Goal: Transaction & Acquisition: Purchase product/service

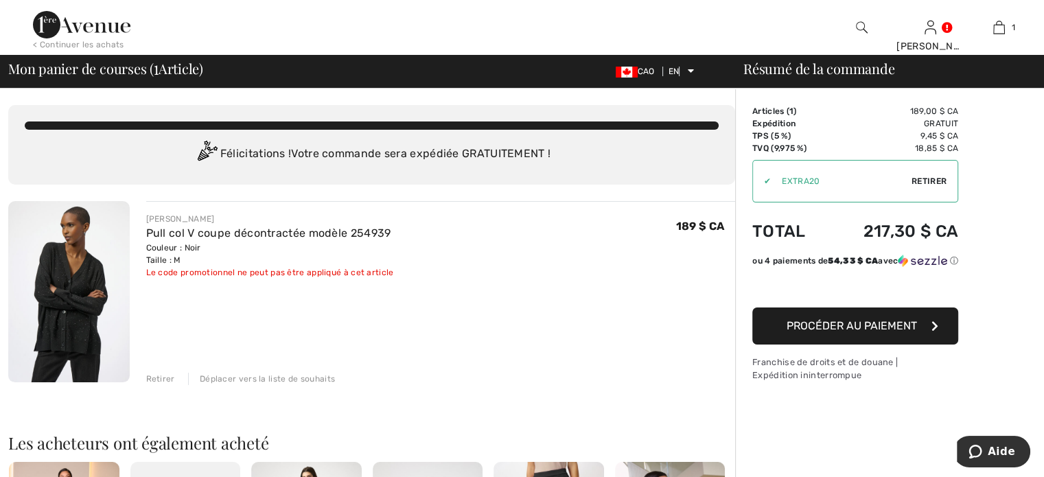
click at [816, 332] on font "Procéder au paiement" at bounding box center [852, 325] width 130 height 13
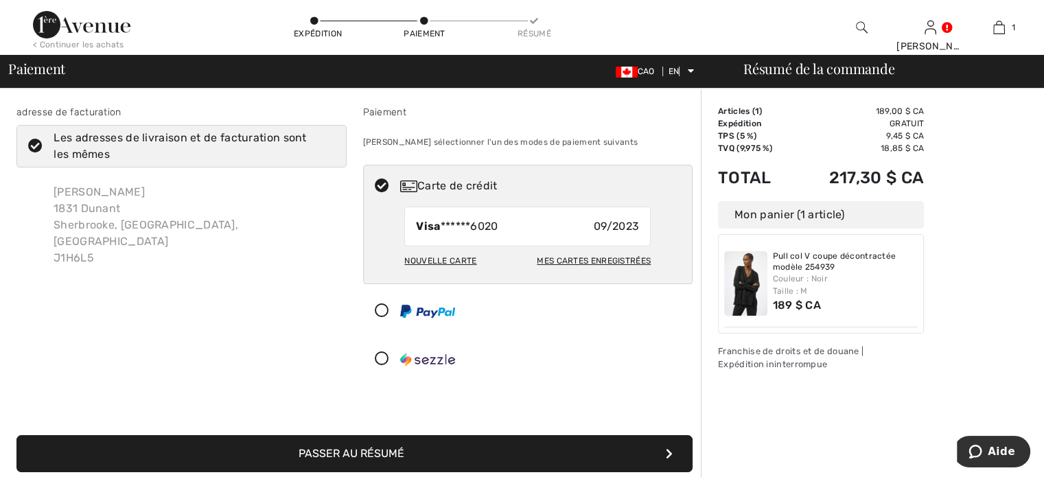
click at [457, 256] on font "Nouvelle carte" at bounding box center [440, 261] width 72 height 10
radio input "true"
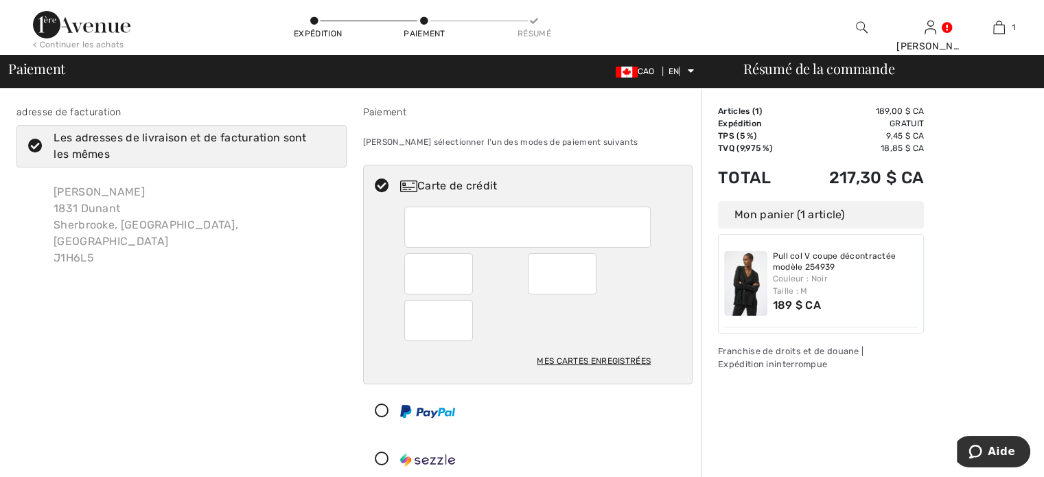
click at [801, 73] on font "Résumé de la commande" at bounding box center [819, 68] width 151 height 19
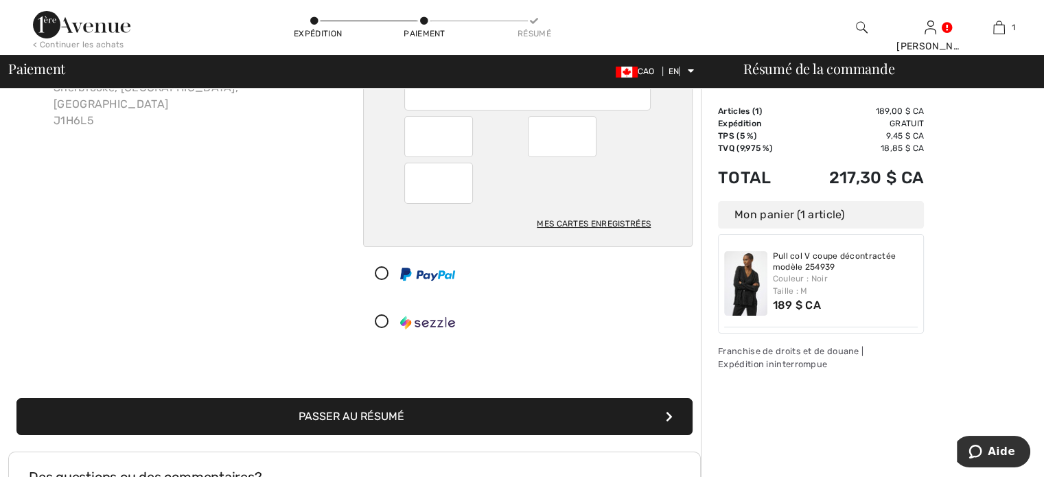
scroll to position [206, 0]
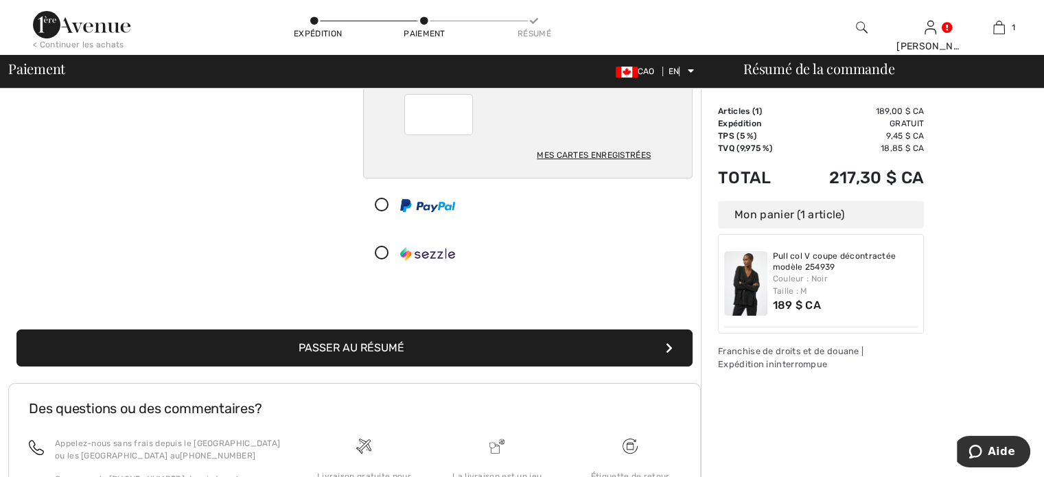
click at [391, 343] on font "Passer au résumé" at bounding box center [352, 347] width 106 height 13
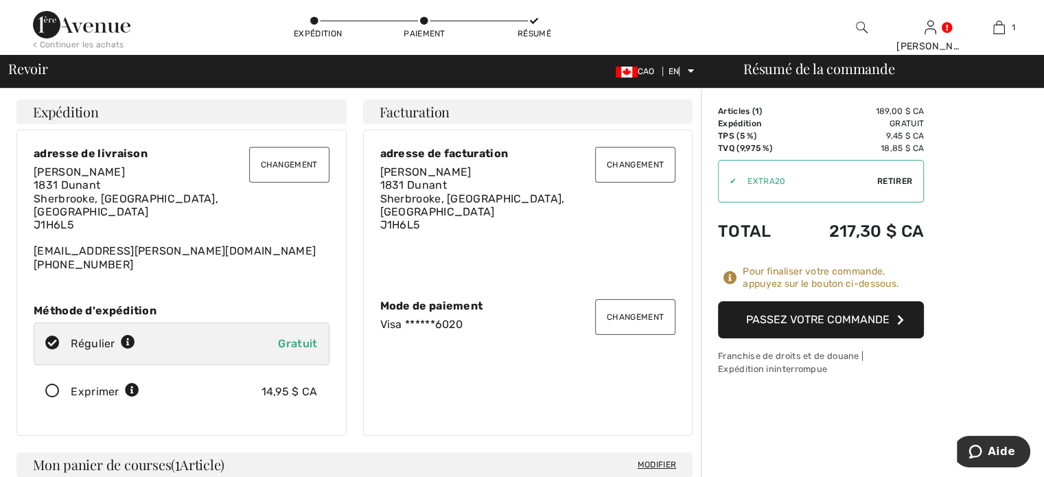
click at [865, 311] on button "Passez votre commande" at bounding box center [821, 319] width 206 height 37
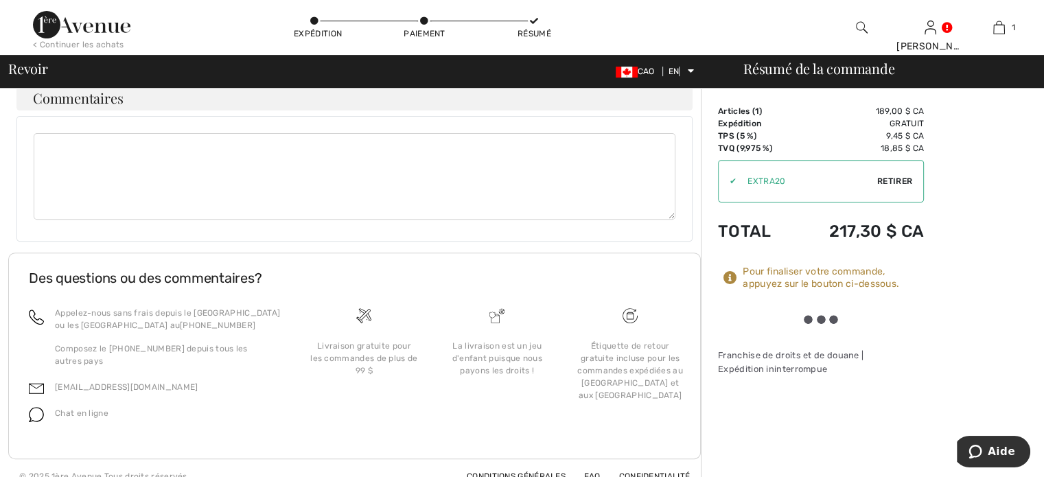
scroll to position [511, 0]
click at [818, 316] on div at bounding box center [821, 319] width 38 height 9
click at [820, 279] on font "Pour finaliser votre commande, appuyez sur le bouton ci-dessous." at bounding box center [821, 278] width 157 height 24
click at [816, 271] on font "Pour finaliser votre commande, appuyez sur le bouton ci-dessous." at bounding box center [821, 278] width 157 height 24
click at [733, 274] on icon at bounding box center [731, 278] width 14 height 14
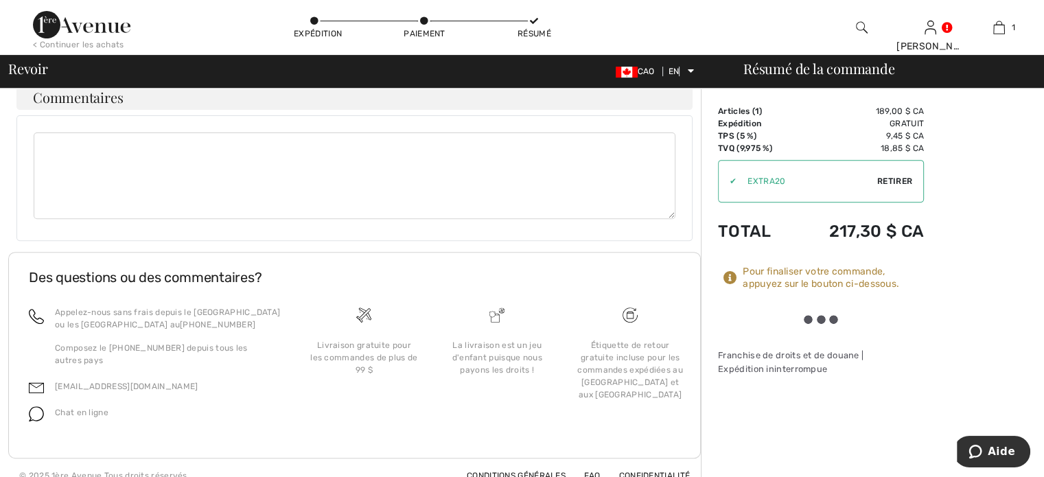
click at [730, 275] on icon at bounding box center [731, 278] width 14 height 14
drag, startPoint x: 821, startPoint y: 318, endPoint x: 819, endPoint y: 310, distance: 7.8
click at [819, 310] on div at bounding box center [821, 319] width 206 height 36
click at [961, 251] on div "Order Summary Details Articles ( 1 ) 189,00 $ CA Promo code 0,00 $ CA Expéditio…" at bounding box center [872, 35] width 343 height 915
click at [821, 318] on div at bounding box center [821, 319] width 38 height 9
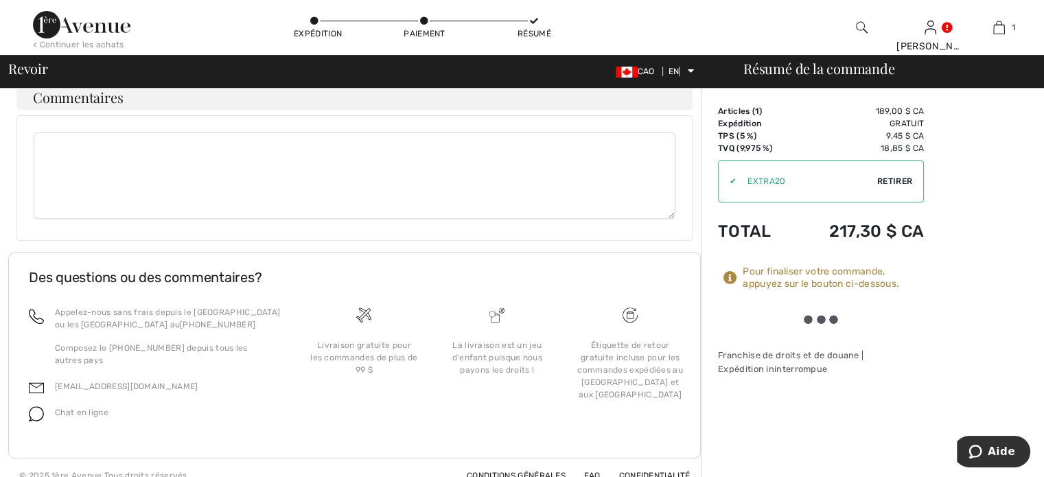
click at [834, 317] on div at bounding box center [821, 319] width 38 height 9
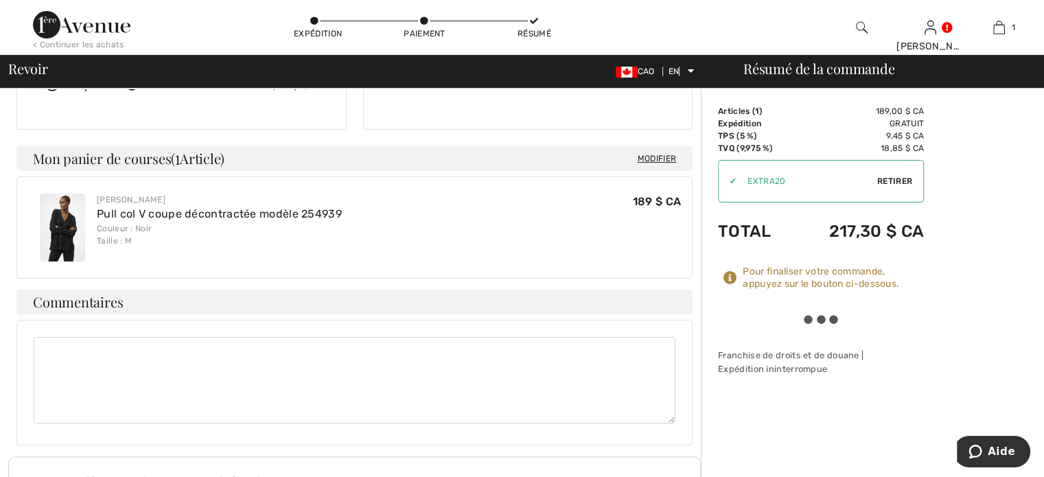
scroll to position [305, 0]
click at [892, 180] on font "Retirer" at bounding box center [895, 181] width 35 height 10
click at [898, 181] on font "Appliquer" at bounding box center [889, 181] width 48 height 10
drag, startPoint x: 764, startPoint y: 210, endPoint x: 776, endPoint y: 203, distance: 13.5
click at [764, 211] on td "Total" at bounding box center [759, 231] width 83 height 47
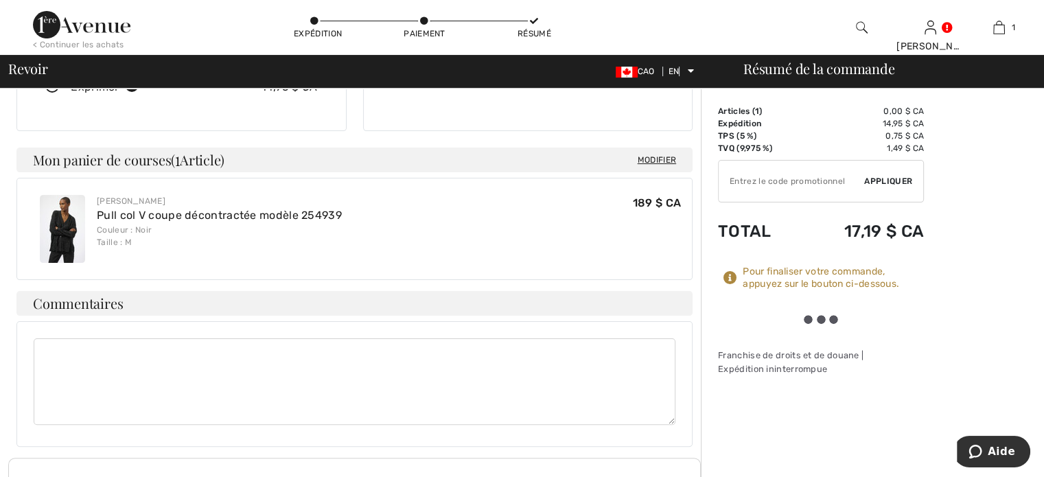
click at [776, 180] on input "TEXT" at bounding box center [792, 181] width 146 height 41
click at [895, 178] on font "Appliquer" at bounding box center [889, 181] width 48 height 10
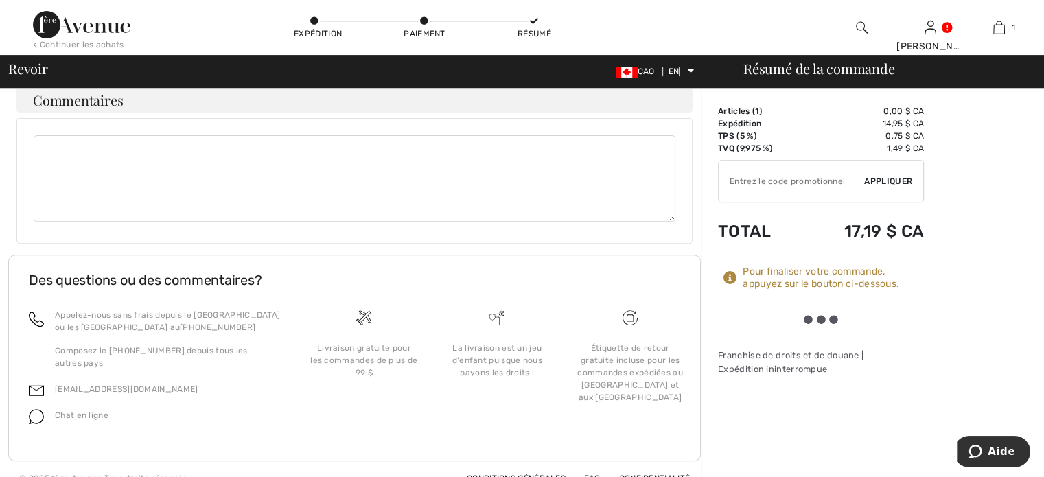
scroll to position [511, 0]
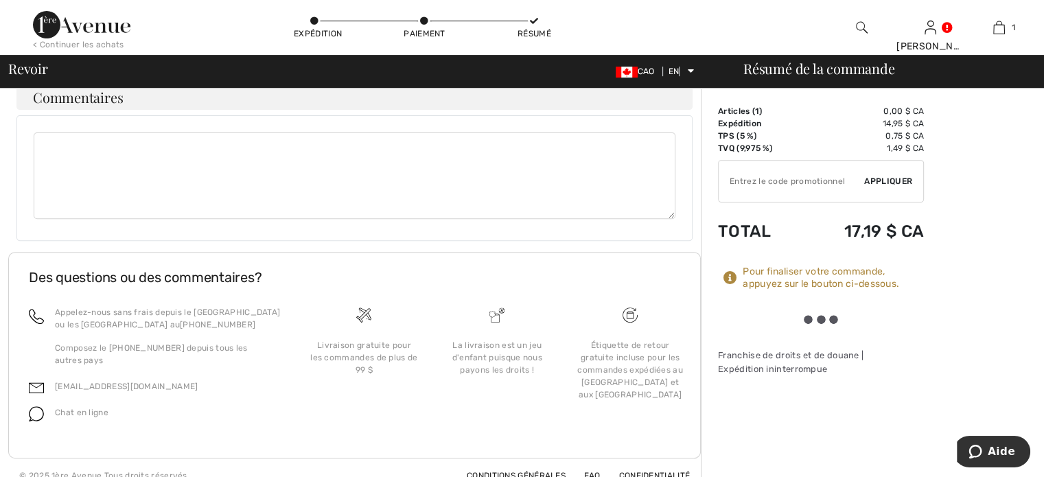
click at [33, 69] on font "Revoir" at bounding box center [28, 68] width 40 height 19
click at [863, 69] on font "Résumé de la commande" at bounding box center [819, 68] width 151 height 19
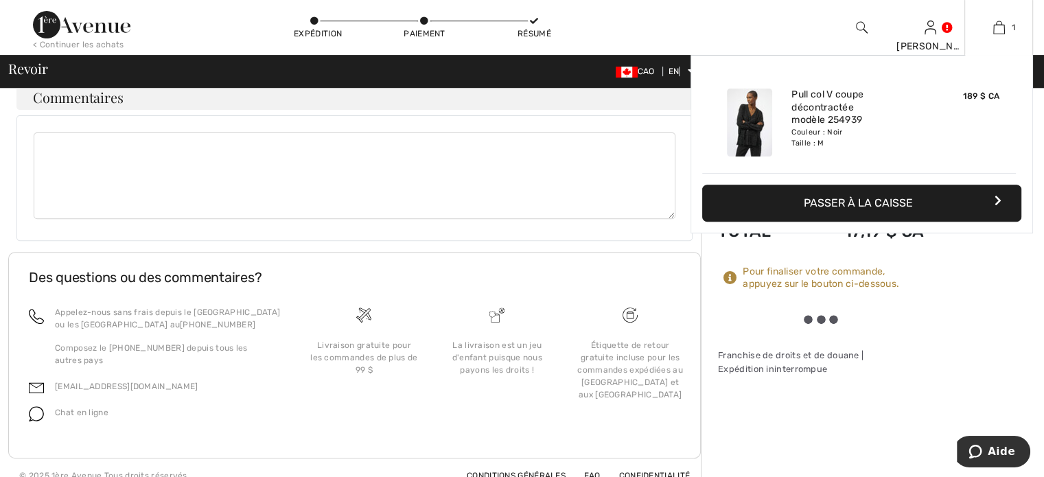
click at [829, 201] on font "Passer à la caisse" at bounding box center [858, 202] width 109 height 13
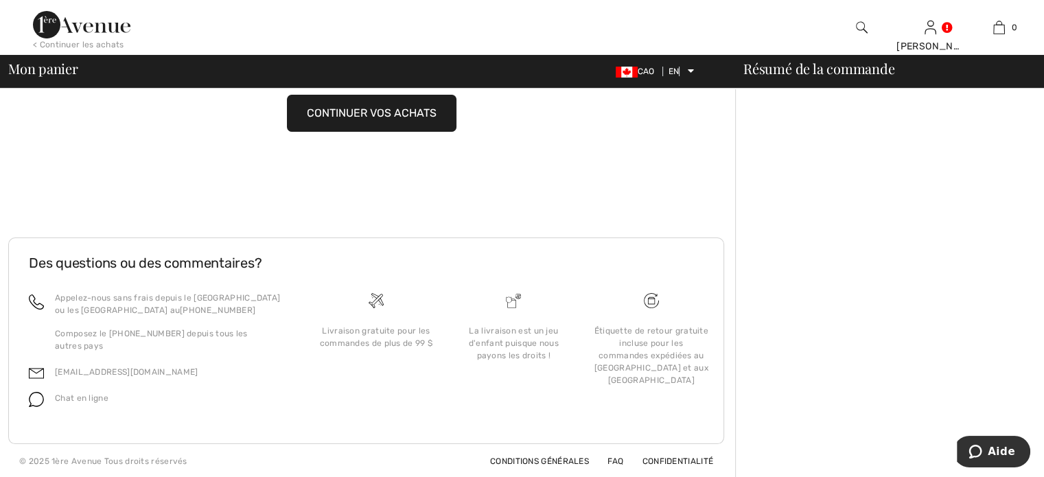
scroll to position [98, 0]
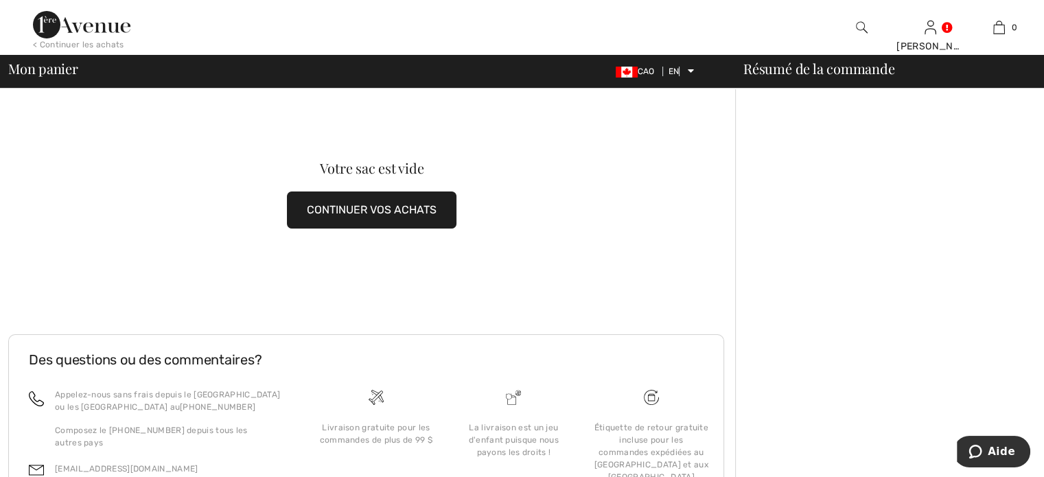
click at [777, 69] on font "Résumé de la commande" at bounding box center [819, 68] width 151 height 19
drag, startPoint x: 347, startPoint y: 210, endPoint x: 322, endPoint y: 224, distance: 28.3
click at [347, 211] on font "CONTINUER VOS ACHATS" at bounding box center [372, 209] width 130 height 13
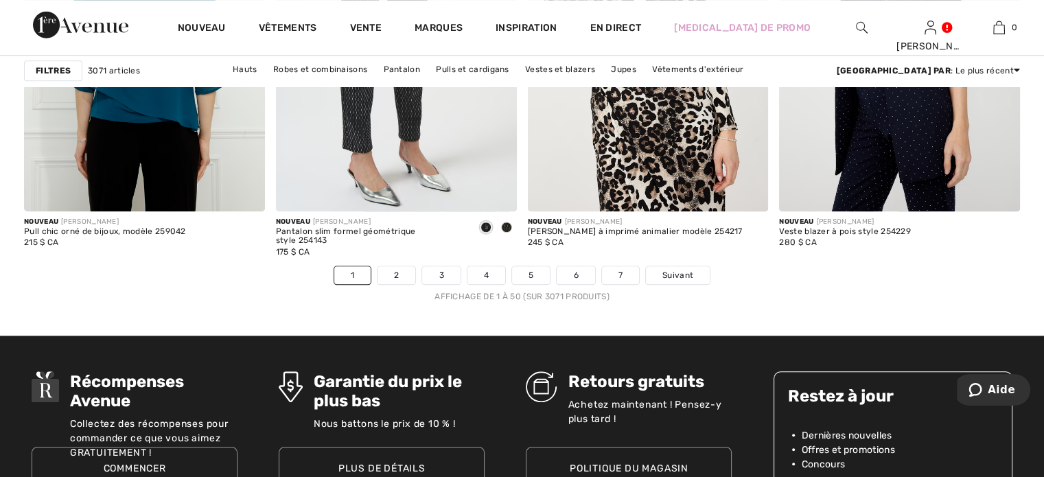
scroll to position [6524, 0]
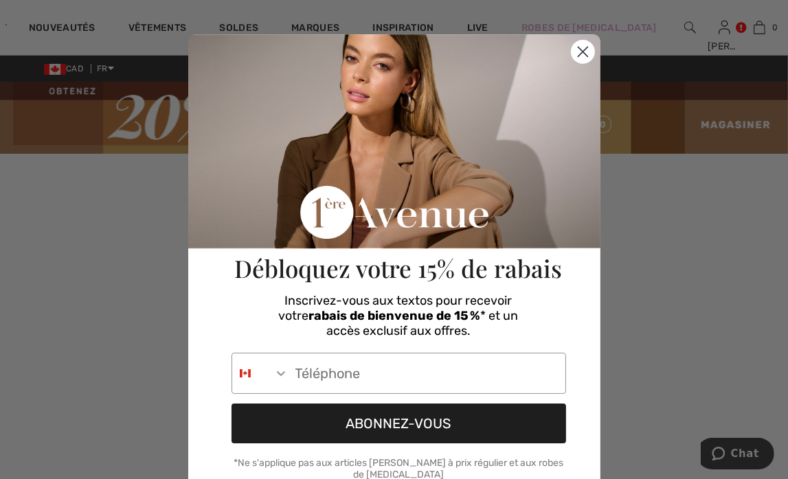
click at [321, 27] on div "Close dialog Débloquez votre 15% de rabais Inscrivez-vous aux textos pour recev…" at bounding box center [394, 305] width 412 height 610
click at [578, 51] on icon "Close dialog" at bounding box center [583, 52] width 10 height 10
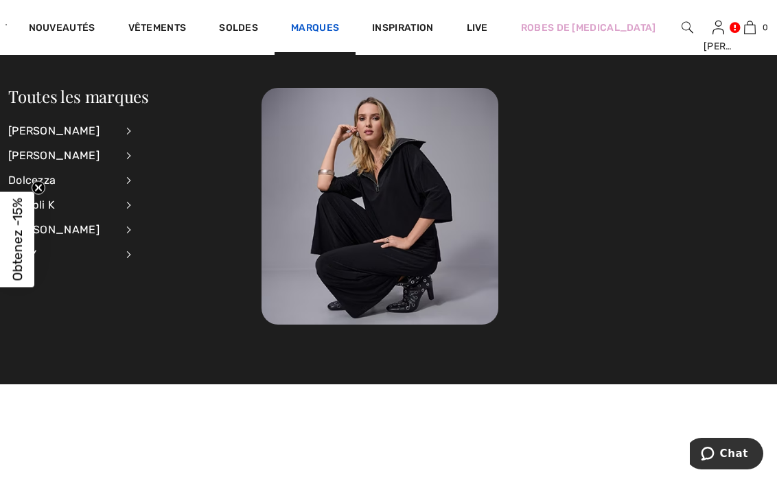
click at [308, 31] on link "Marques" at bounding box center [315, 29] width 48 height 14
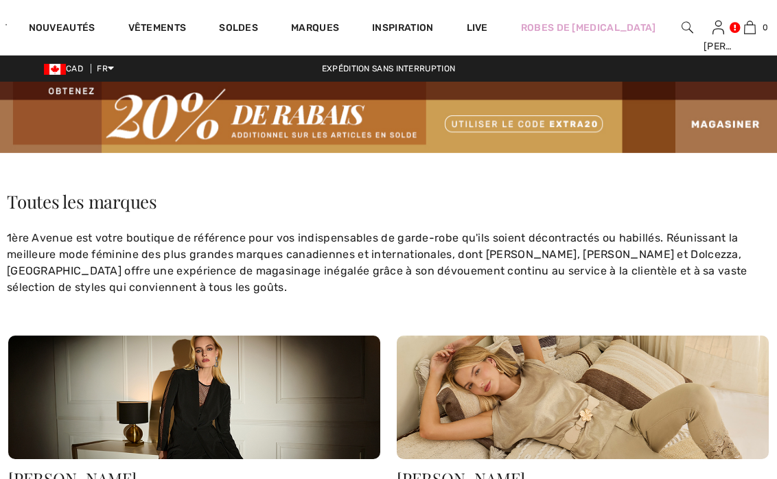
click at [86, 131] on img at bounding box center [388, 117] width 777 height 71
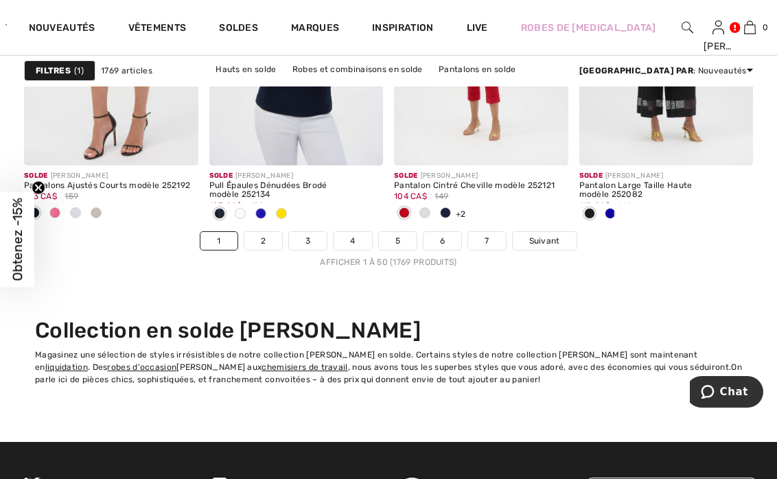
scroll to position [5219, 0]
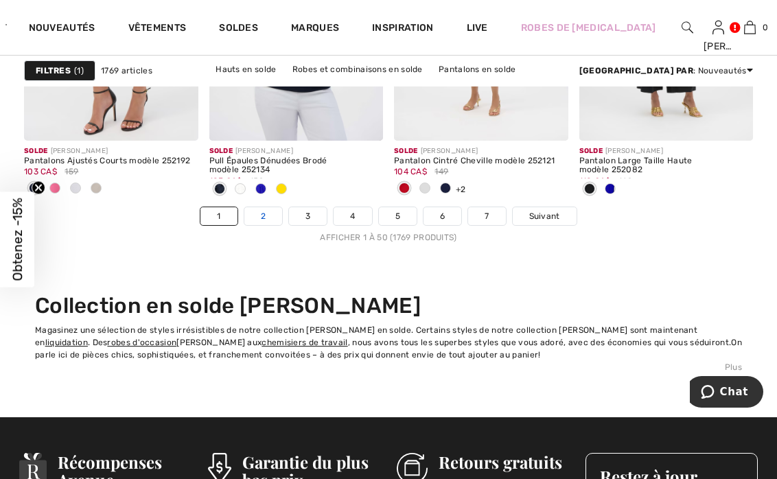
drag, startPoint x: 273, startPoint y: 214, endPoint x: 280, endPoint y: 218, distance: 9.0
click at [273, 214] on link "2" at bounding box center [263, 216] width 38 height 18
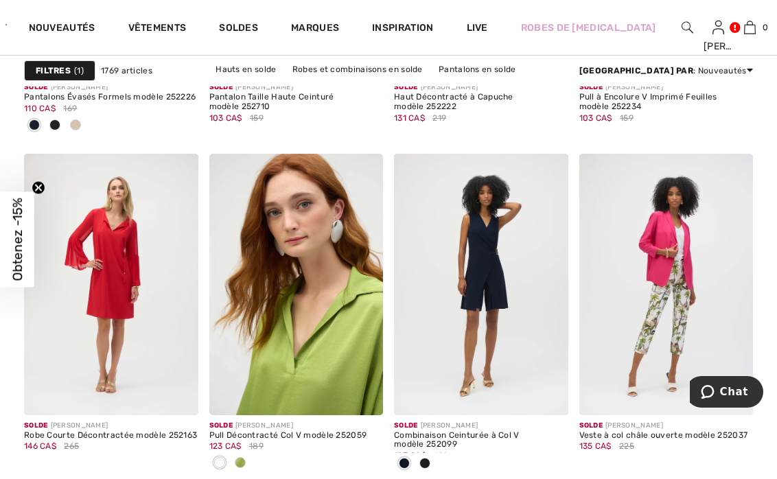
scroll to position [5288, 0]
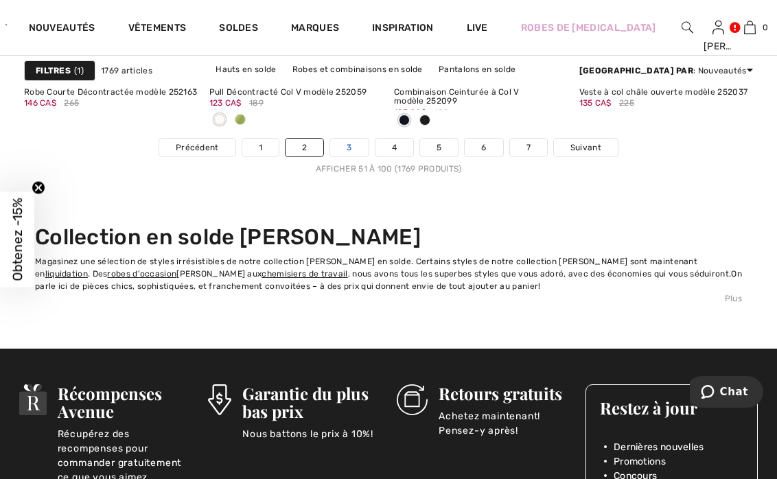
click at [352, 146] on link "3" at bounding box center [349, 148] width 38 height 18
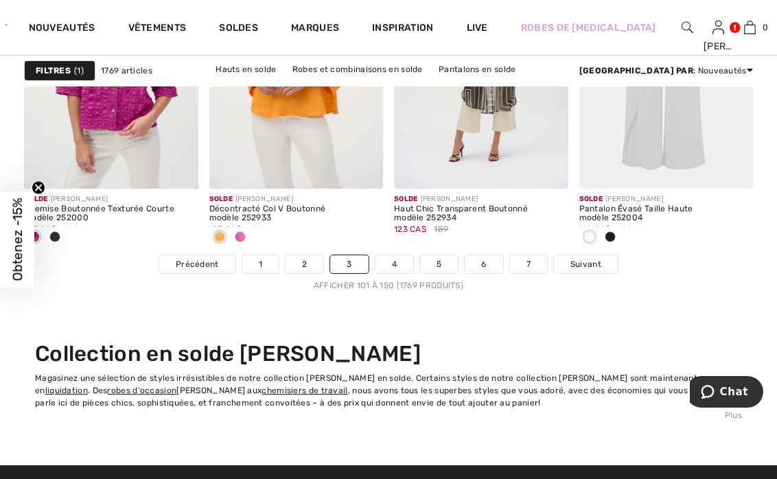
scroll to position [5219, 0]
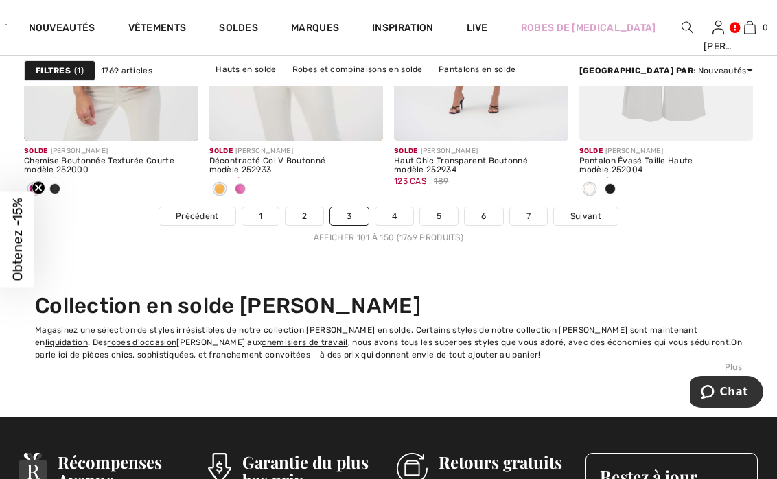
drag, startPoint x: 396, startPoint y: 214, endPoint x: 379, endPoint y: 236, distance: 26.9
click at [396, 215] on link "4" at bounding box center [395, 216] width 38 height 18
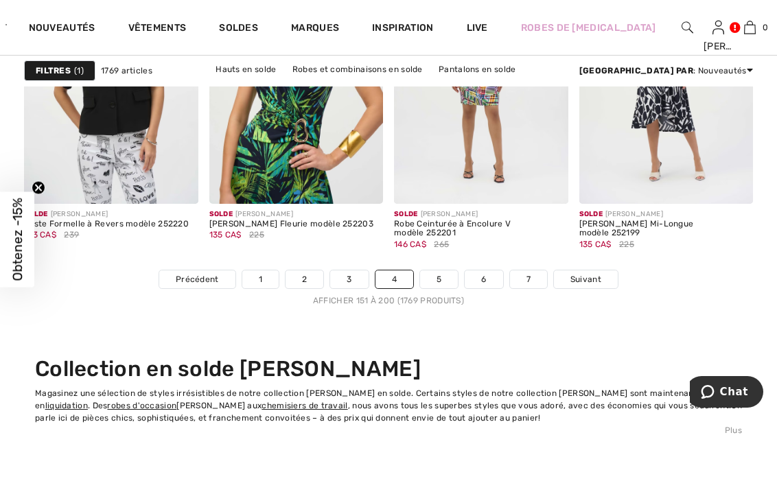
scroll to position [5288, 0]
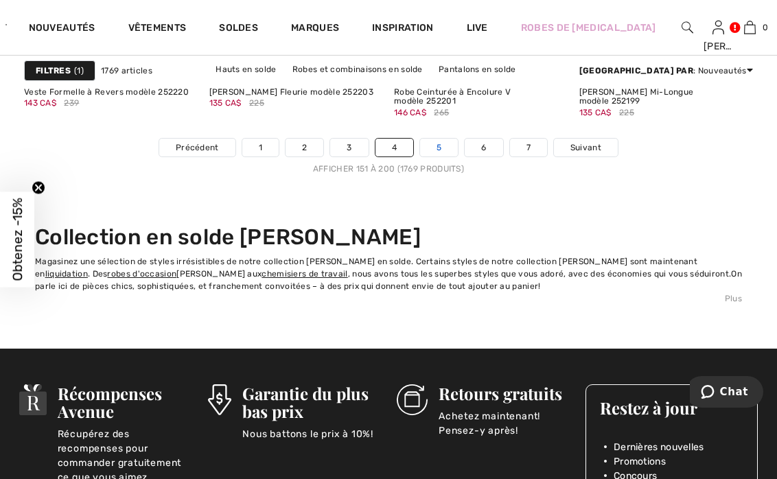
click at [442, 146] on link "5" at bounding box center [439, 148] width 38 height 18
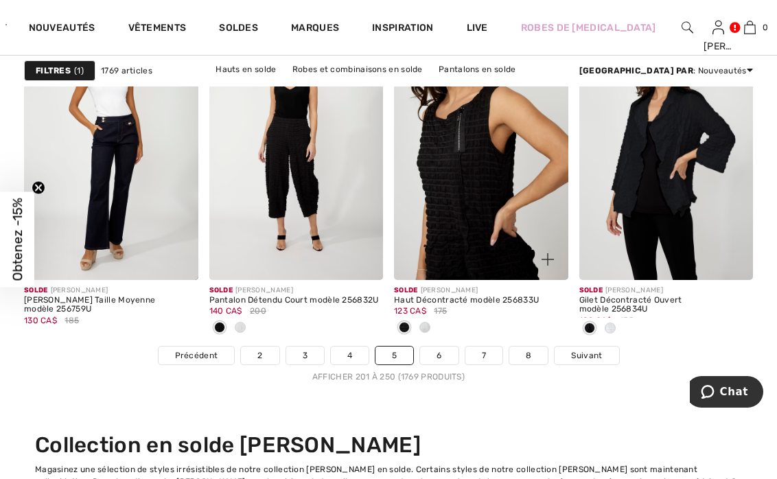
scroll to position [5082, 0]
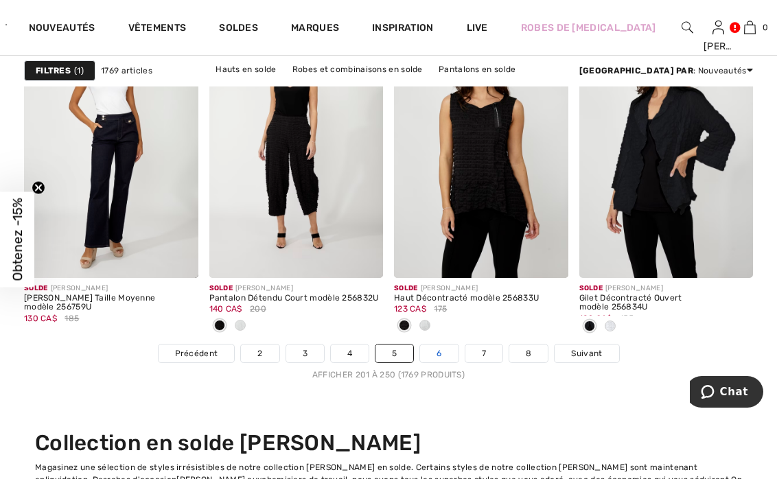
click at [431, 351] on link "6" at bounding box center [439, 354] width 38 height 18
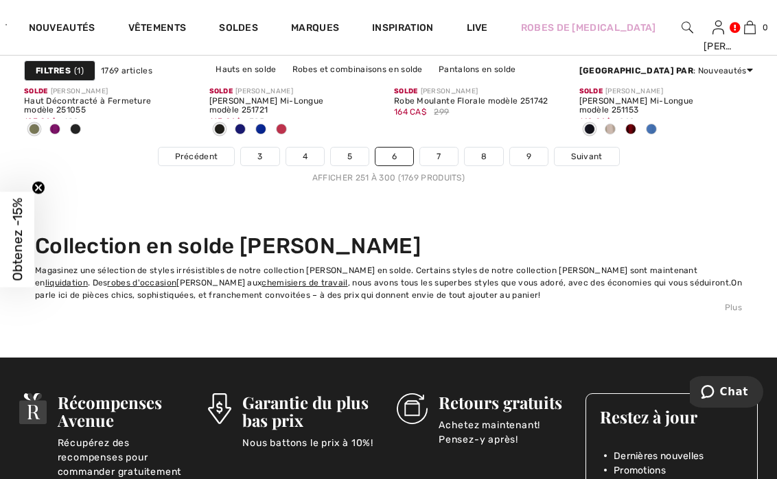
scroll to position [5288, 0]
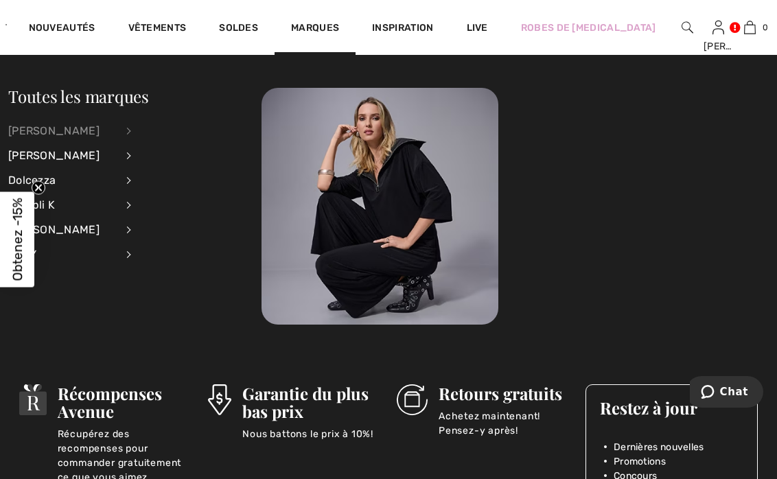
click at [66, 125] on div "[PERSON_NAME]" at bounding box center [62, 131] width 108 height 25
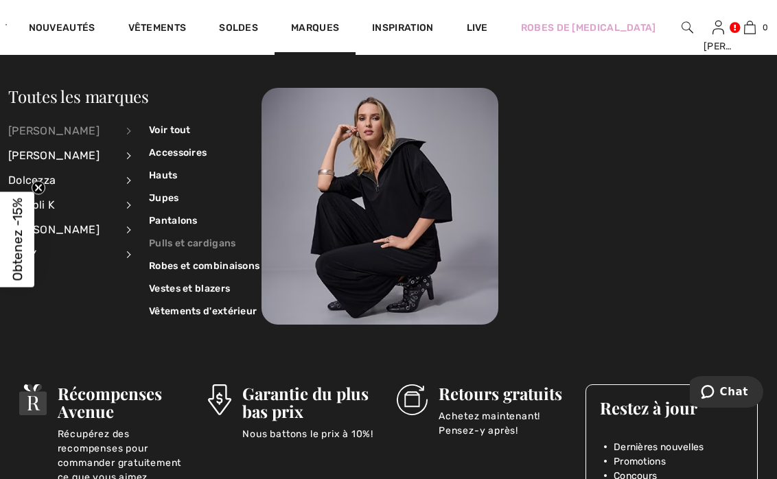
click at [159, 240] on link "Pulls et cardigans" at bounding box center [204, 243] width 111 height 23
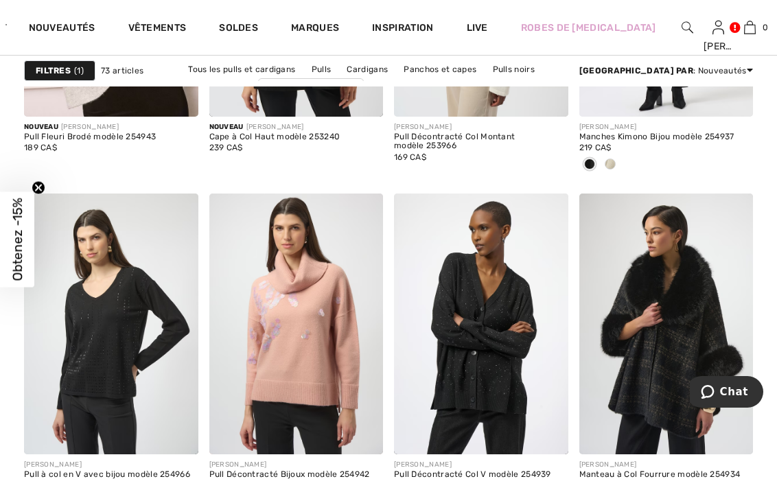
scroll to position [1099, 0]
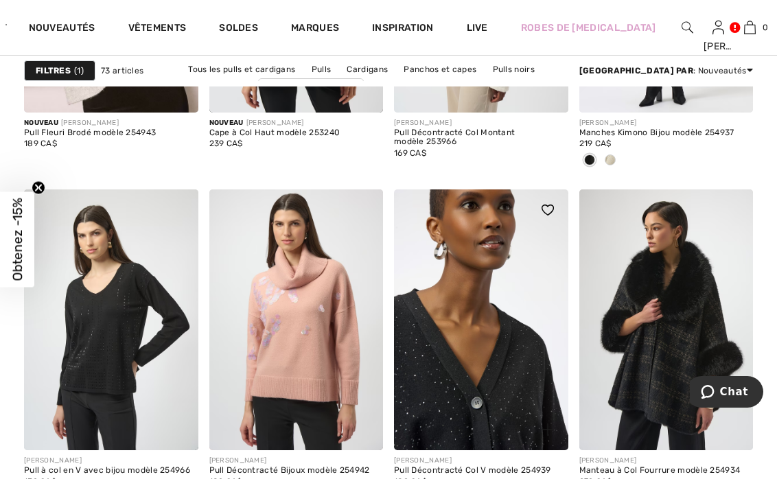
click at [454, 372] on img at bounding box center [481, 320] width 174 height 261
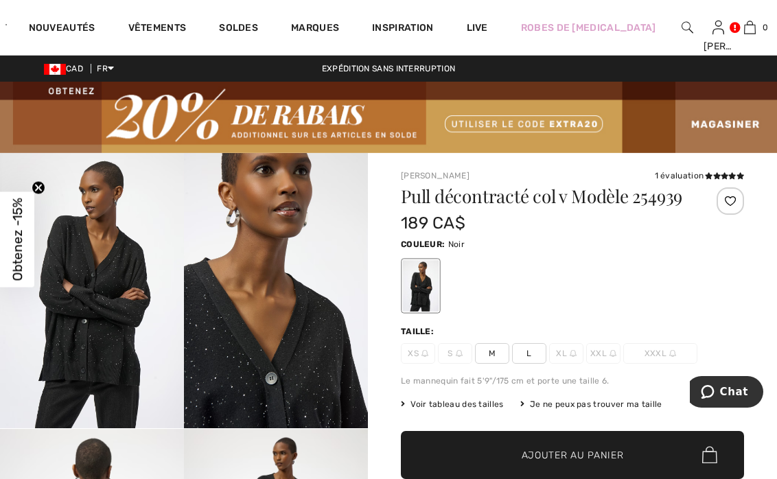
click at [494, 356] on span "M" at bounding box center [492, 353] width 34 height 21
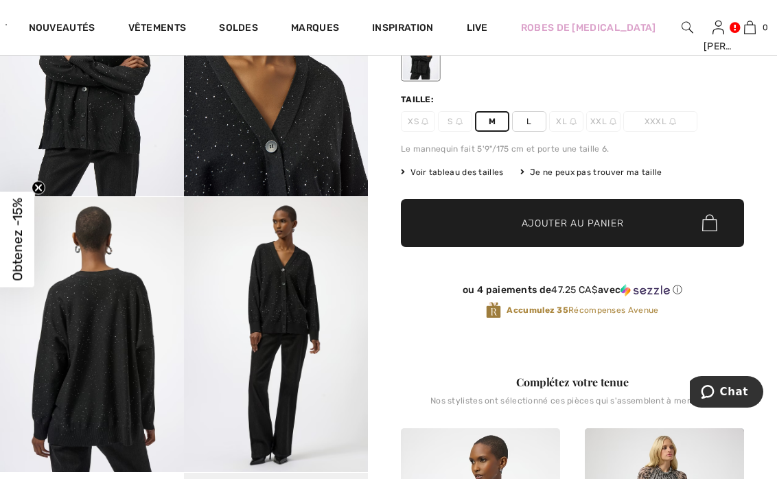
scroll to position [275, 0]
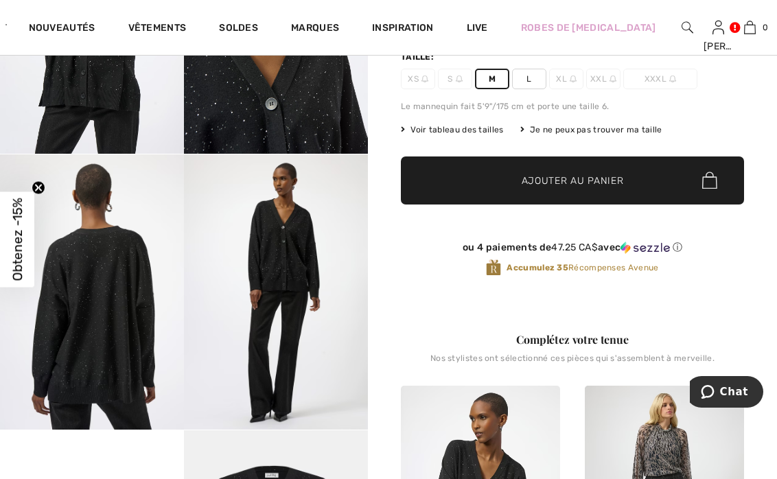
click at [578, 176] on span "Ajouter au panier" at bounding box center [573, 180] width 102 height 14
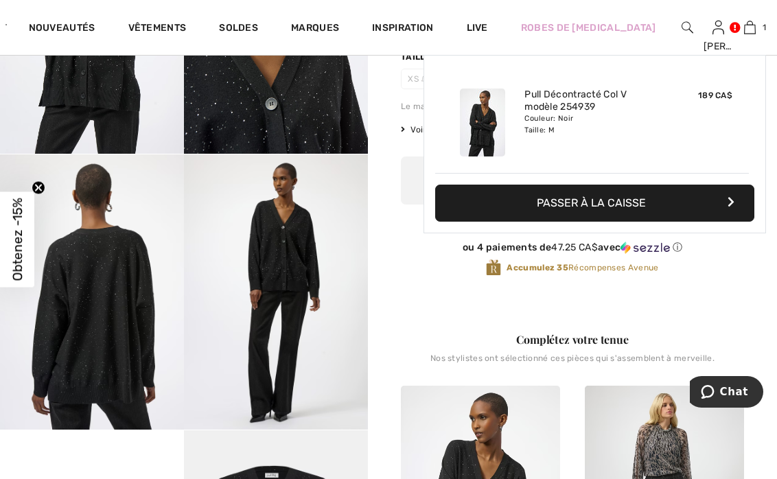
scroll to position [0, 0]
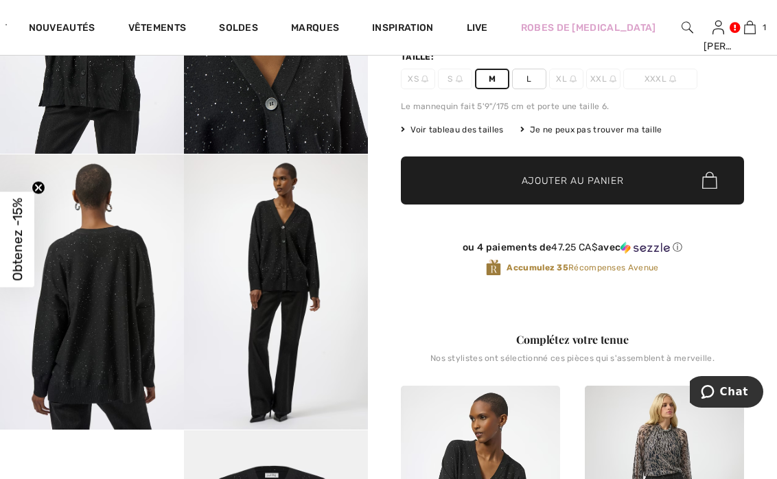
click at [591, 180] on span "Ajouter au panier" at bounding box center [573, 180] width 102 height 14
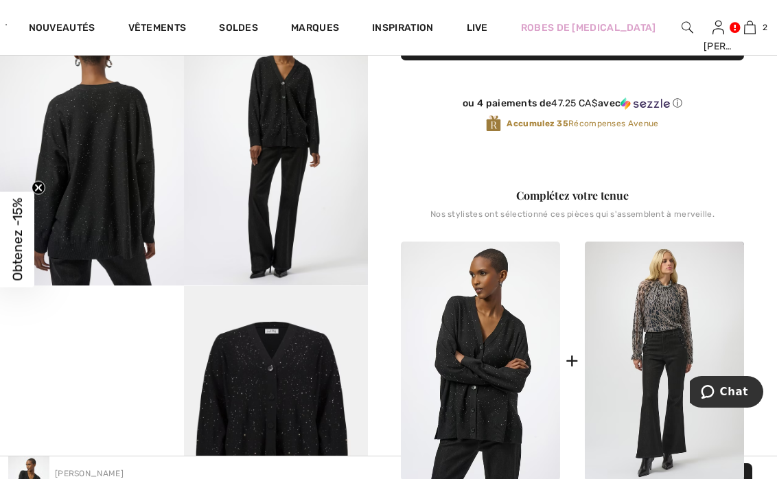
scroll to position [412, 0]
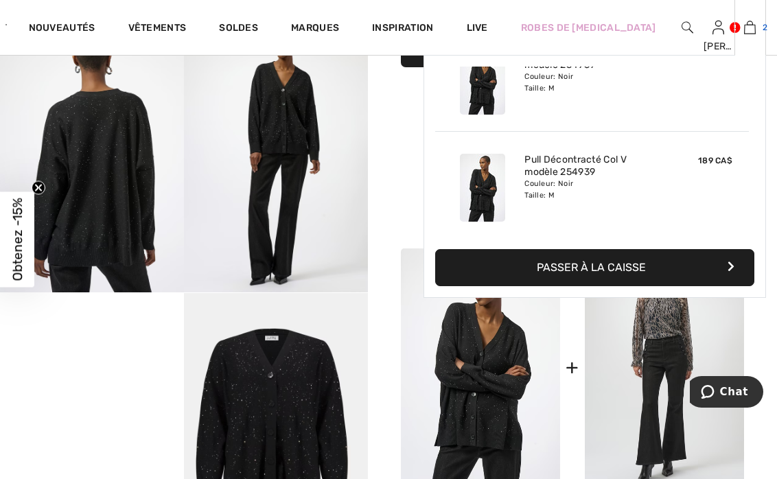
click at [744, 22] on img at bounding box center [750, 27] width 12 height 16
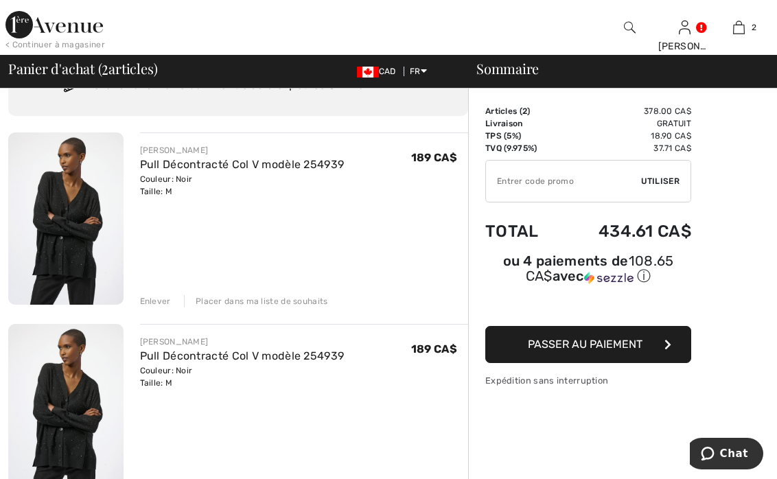
scroll to position [137, 0]
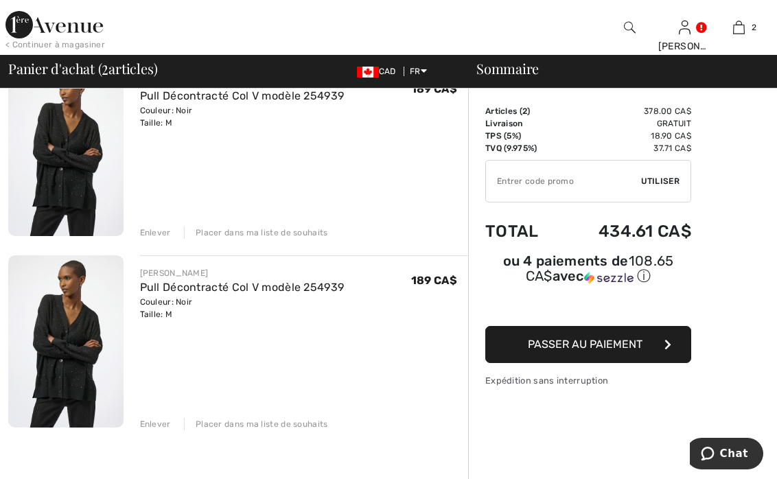
click at [159, 424] on div "Enlever" at bounding box center [155, 424] width 31 height 12
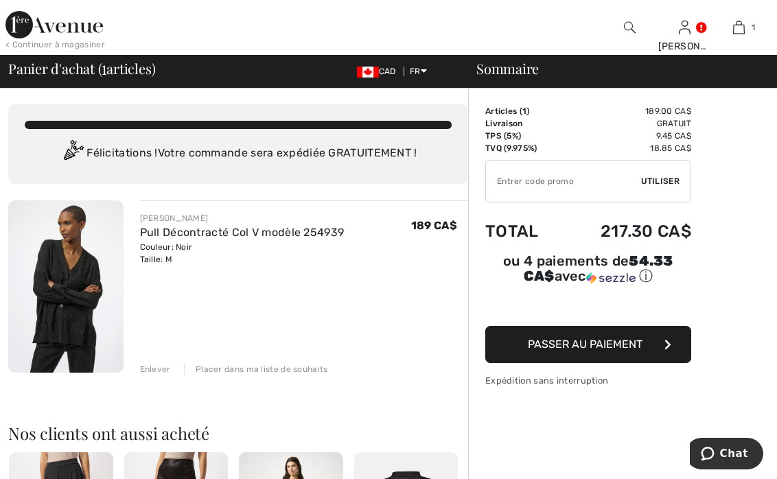
scroll to position [0, 0]
click at [669, 340] on icon "button" at bounding box center [668, 344] width 7 height 11
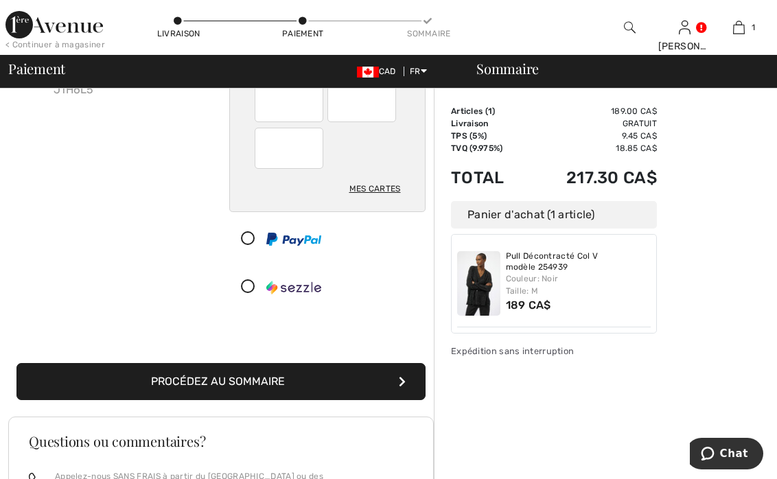
scroll to position [275, 0]
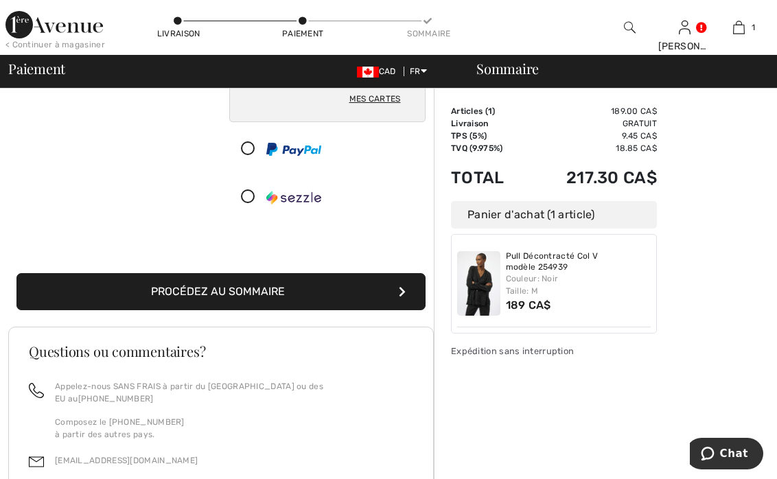
click at [404, 288] on icon "submit" at bounding box center [402, 291] width 7 height 11
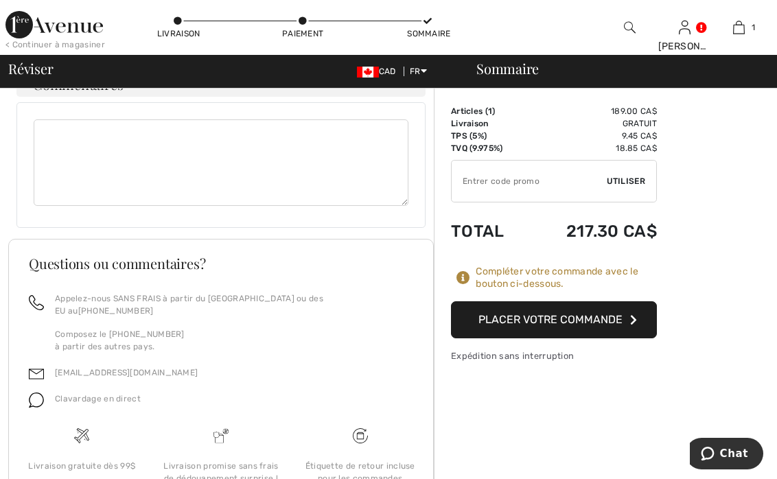
scroll to position [755, 0]
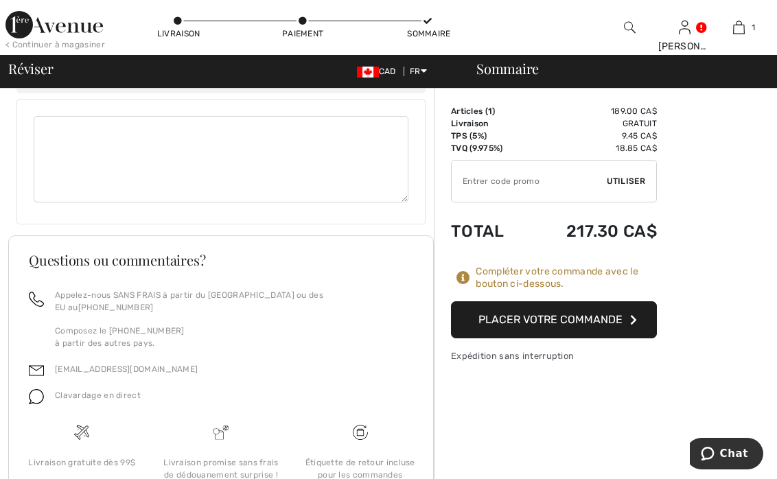
click at [635, 315] on icon "button" at bounding box center [633, 320] width 7 height 11
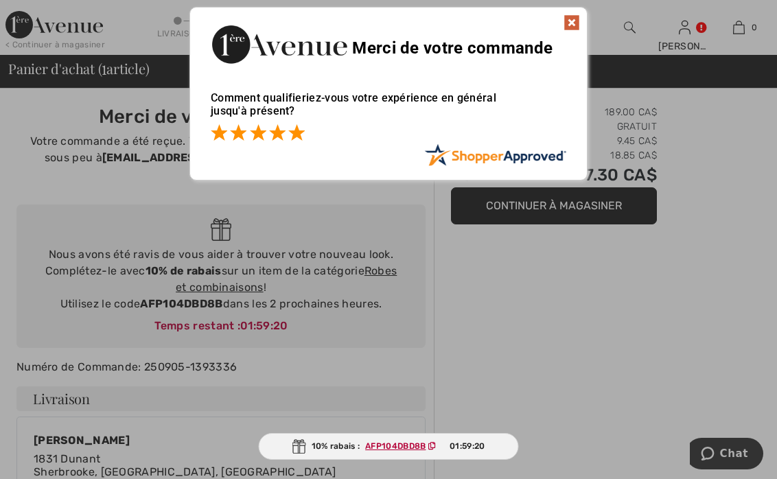
click at [299, 131] on span at bounding box center [296, 132] width 16 height 16
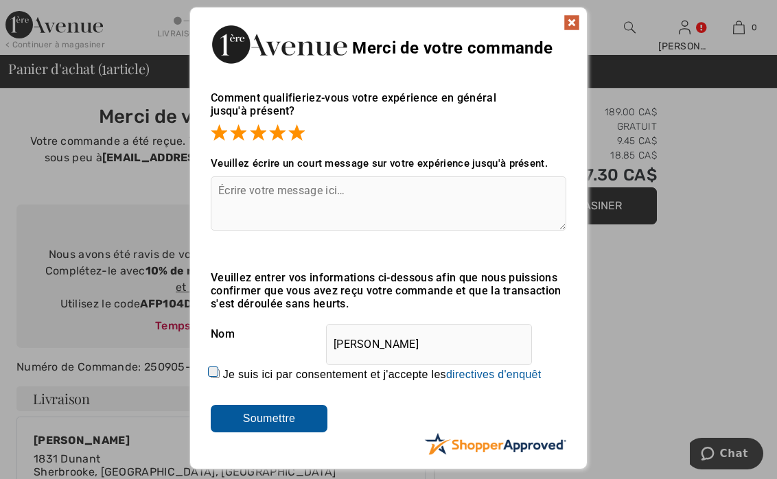
click at [266, 412] on input "Soumettre" at bounding box center [269, 418] width 117 height 27
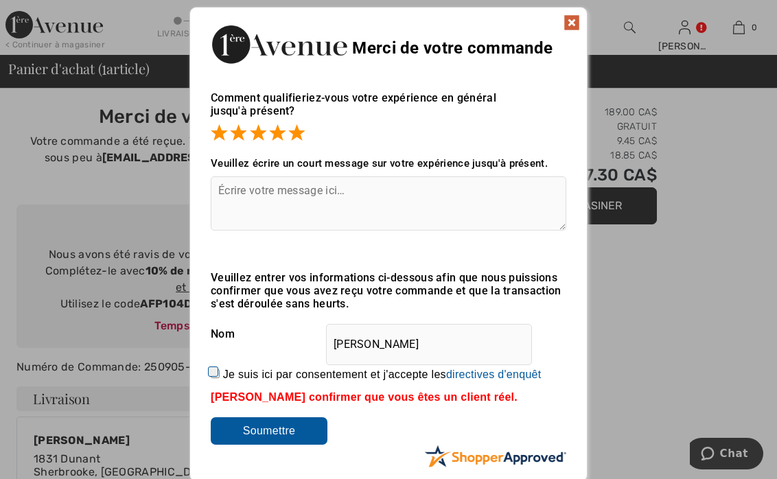
click at [212, 373] on input "Je suis ici par consentement et j'accepte les En soumettant une évaluation, vou…" at bounding box center [215, 373] width 9 height 9
checkbox input "true"
click at [288, 430] on input "Soumettre" at bounding box center [269, 431] width 117 height 27
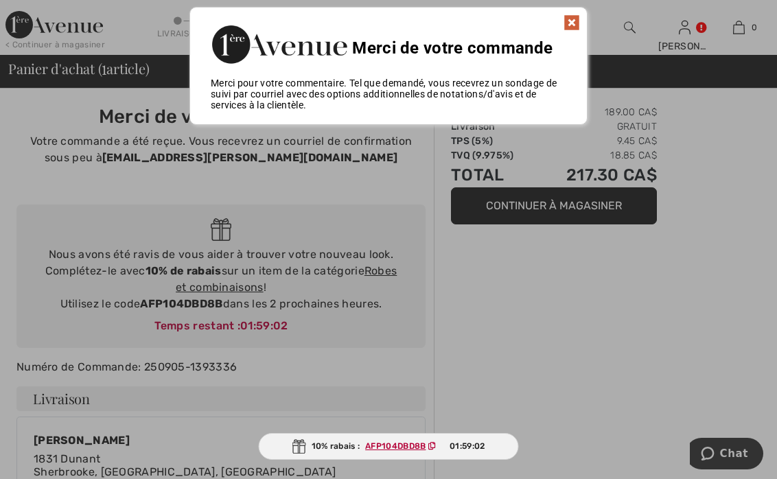
click at [570, 24] on img at bounding box center [572, 22] width 16 height 16
